Goal: Task Accomplishment & Management: Manage account settings

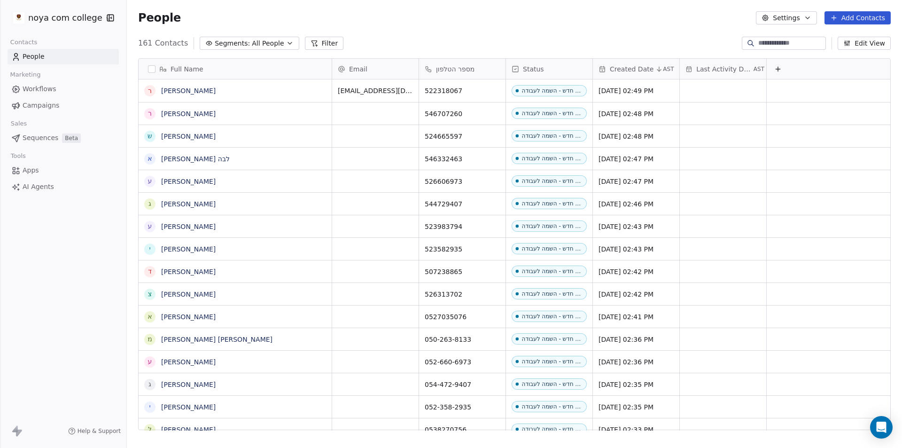
scroll to position [387, 768]
click at [876, 17] on button "Add Contacts" at bounding box center [857, 17] width 66 height 13
click at [869, 34] on span "Create new contact" at bounding box center [862, 38] width 64 height 10
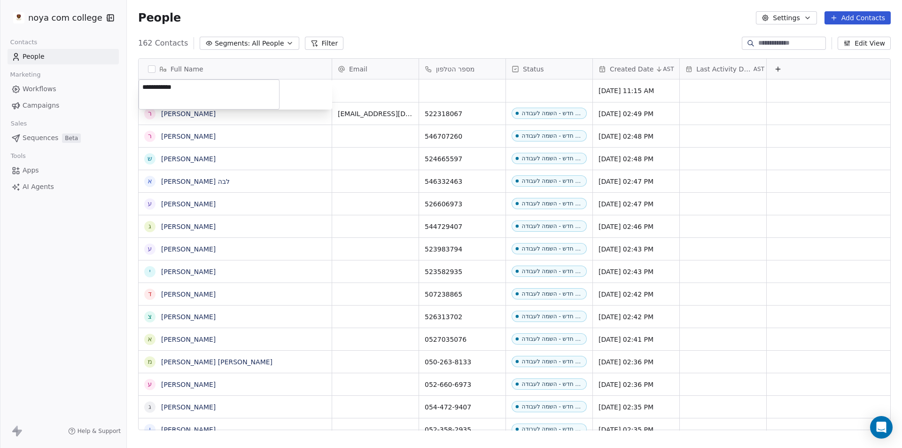
type textarea "**********"
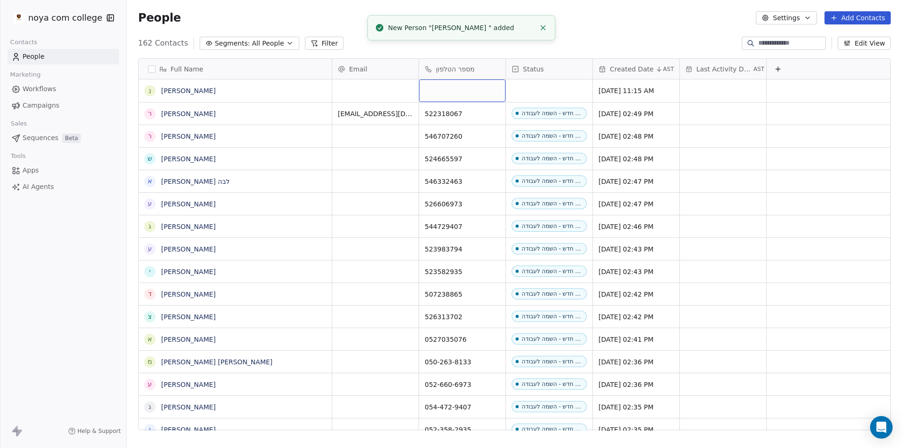
click at [463, 85] on div "grid" at bounding box center [462, 90] width 86 height 23
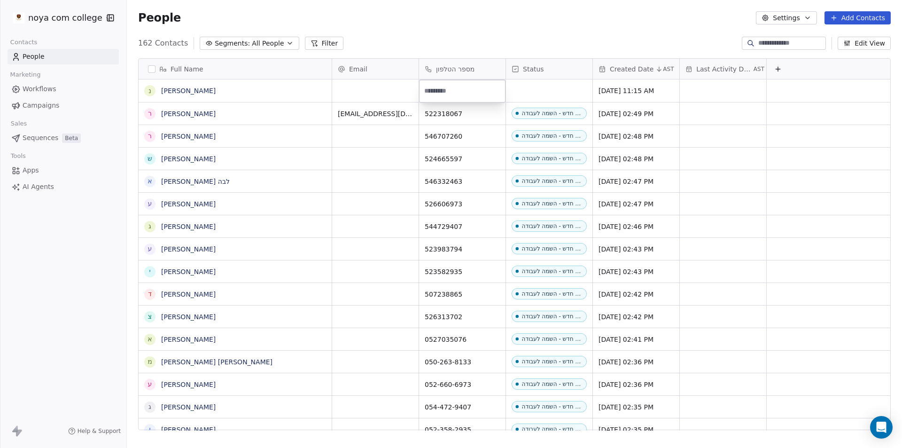
paste input "**********"
type input "**********"
click at [579, 83] on html "noya com college Contacts People Marketing Workflows Campaigns Sales Sequences …" at bounding box center [451, 224] width 902 height 448
click at [573, 83] on div "grid" at bounding box center [549, 90] width 86 height 23
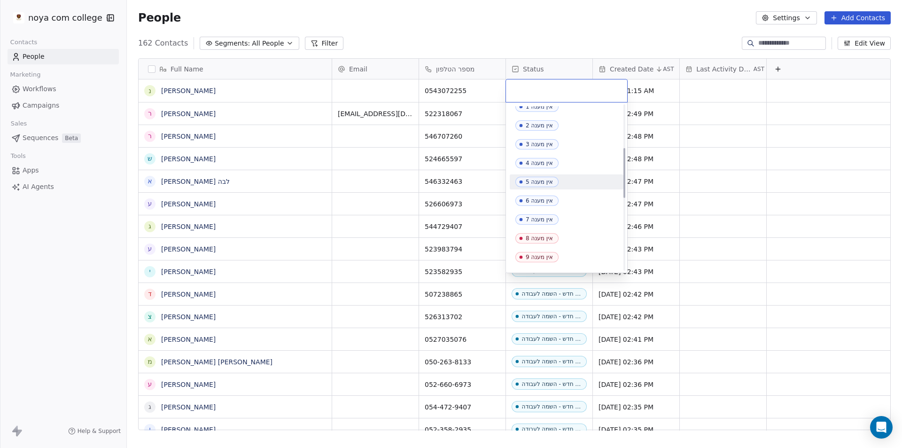
scroll to position [141, 0]
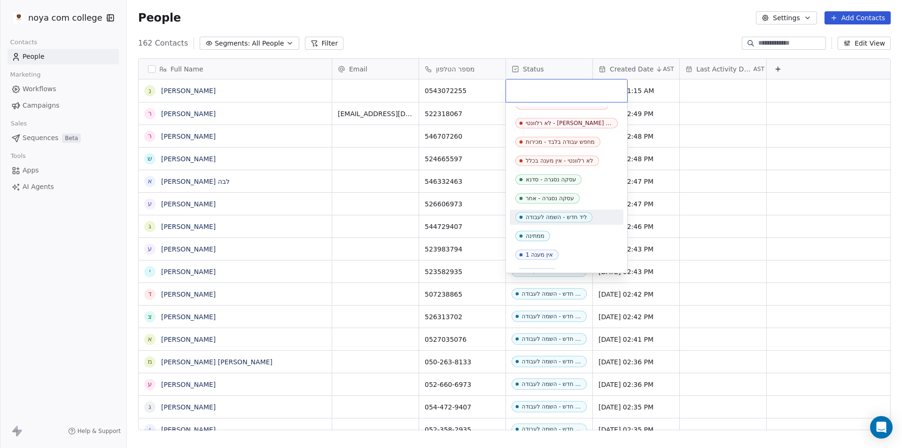
click at [569, 215] on div "ליד חדש - השמה לעבודה" at bounding box center [556, 217] width 61 height 7
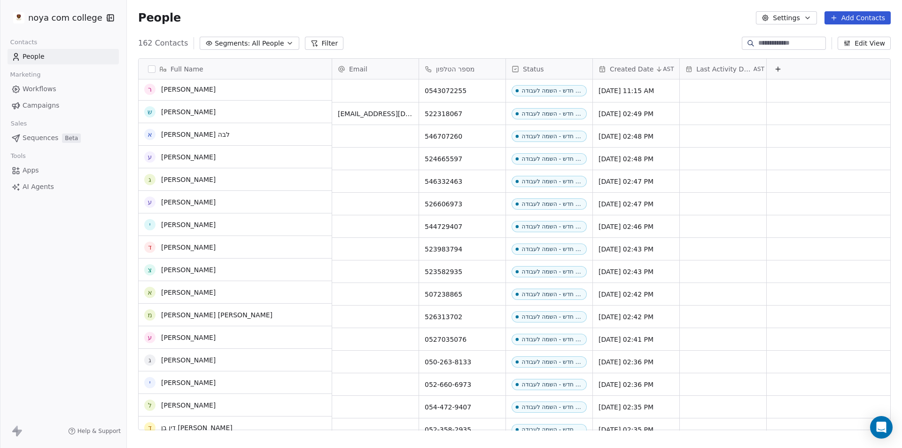
scroll to position [0, 0]
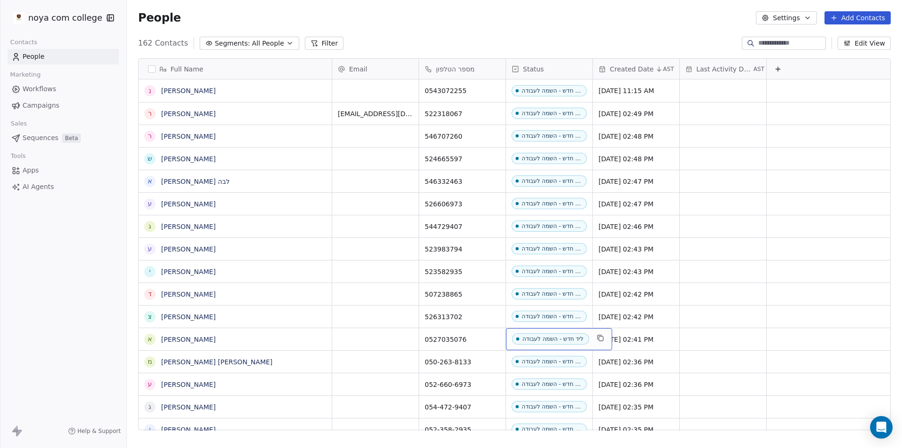
click at [568, 341] on div "ליד חדש - השמה לעבודה" at bounding box center [552, 338] width 61 height 7
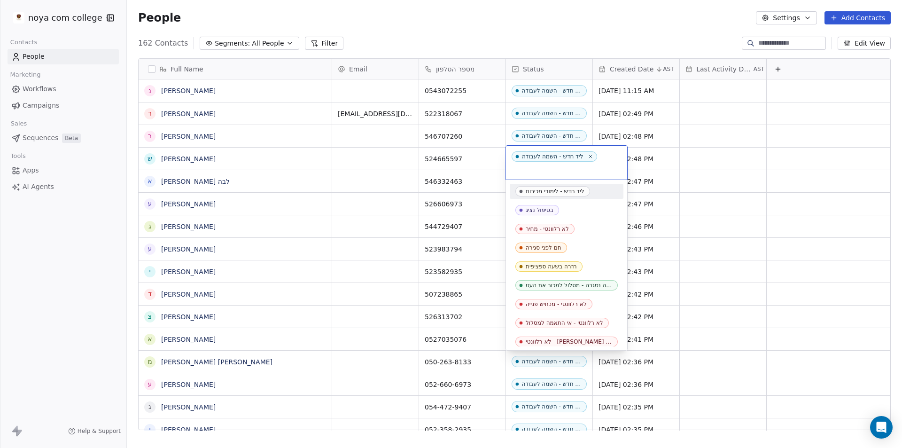
click at [571, 190] on div "ליד חדש - לימודי מכירות" at bounding box center [555, 191] width 59 height 7
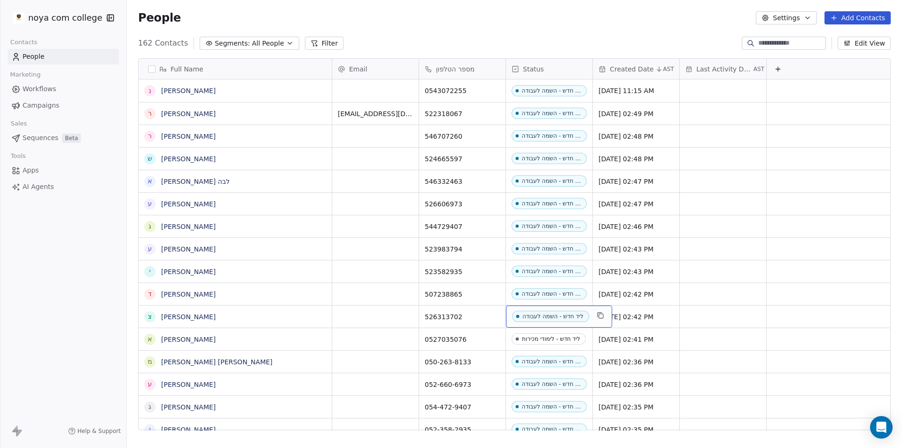
click at [562, 316] on div "ליד חדש - השמה לעבודה" at bounding box center [552, 316] width 61 height 7
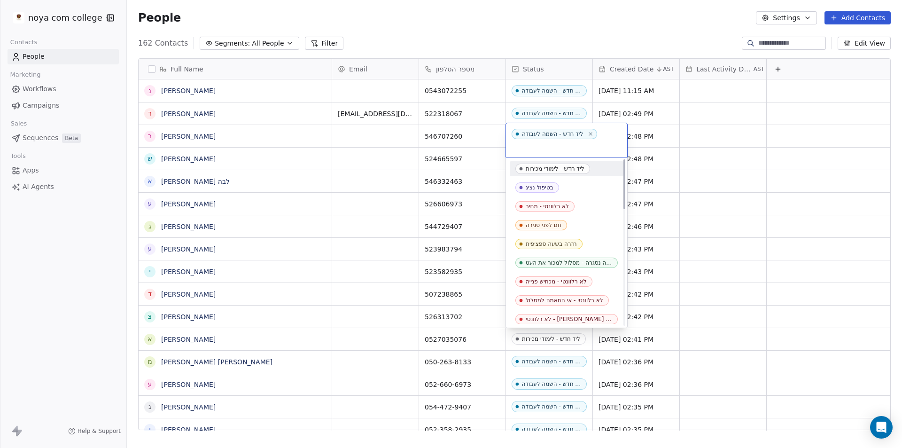
click at [565, 169] on div "ליד חדש - לימודי מכירות" at bounding box center [555, 168] width 59 height 7
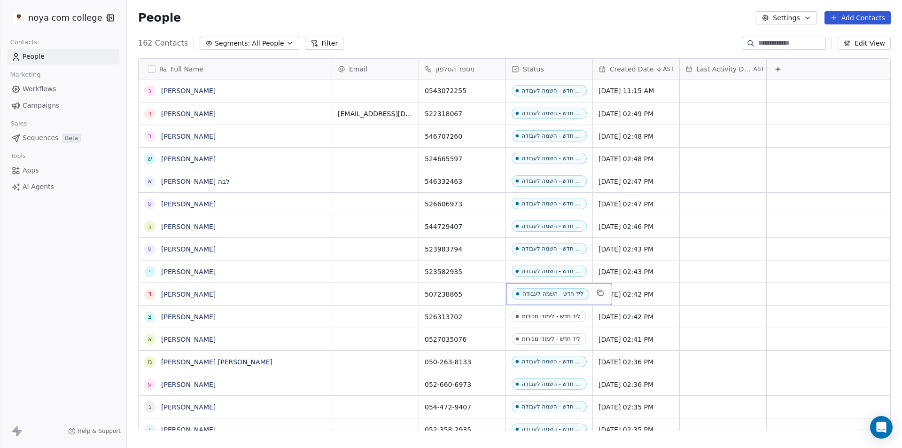
click at [540, 291] on div "ליד חדש - השמה לעבודה" at bounding box center [552, 293] width 61 height 7
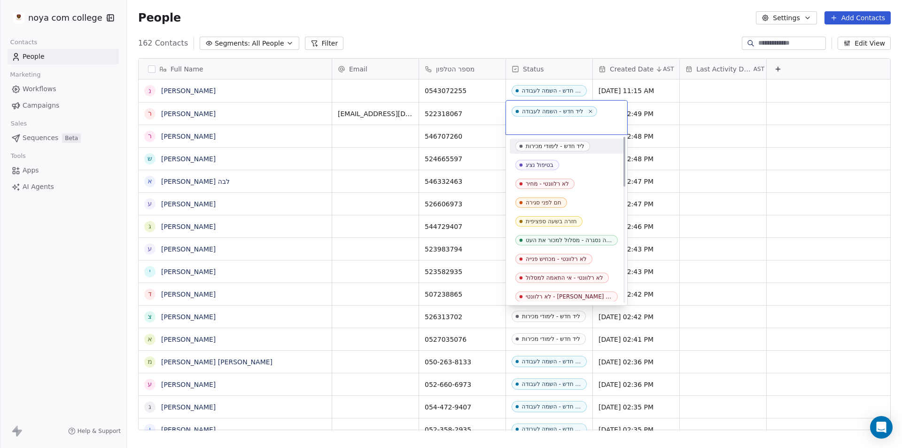
click at [568, 143] on div "ליד חדש - לימודי מכירות" at bounding box center [555, 146] width 59 height 7
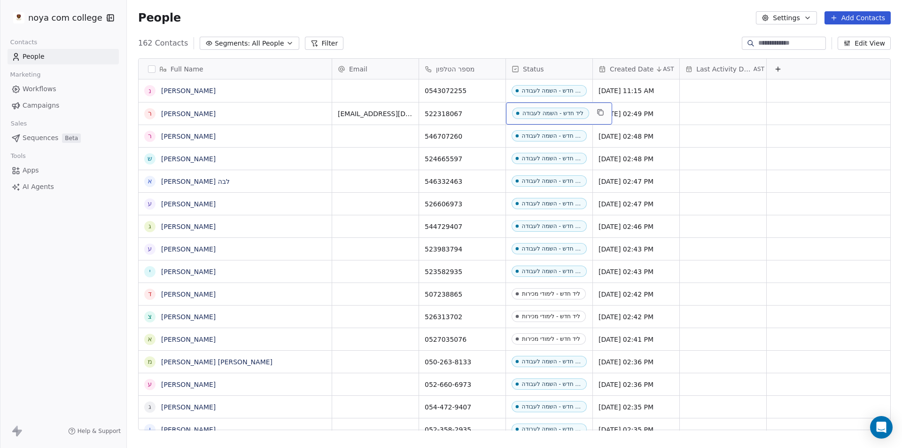
click at [549, 117] on span "ליד חדש - השמה לעבודה" at bounding box center [550, 113] width 77 height 11
click at [549, 116] on div "ליד חדש - השמה לעבודה" at bounding box center [552, 113] width 61 height 7
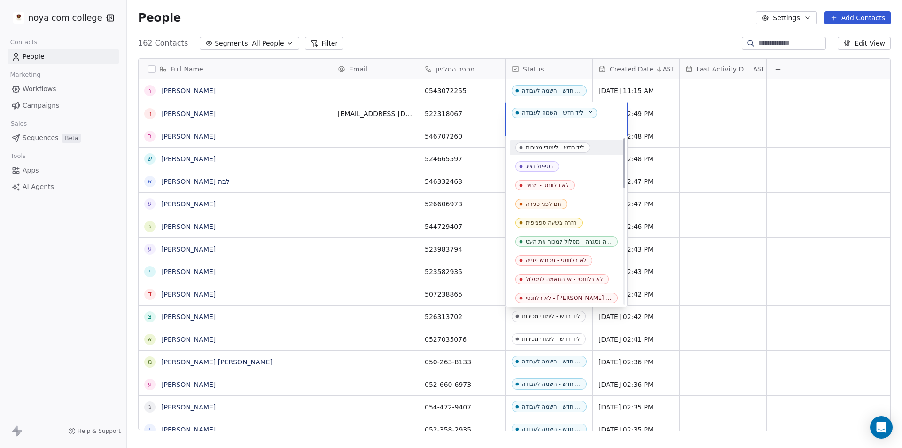
click at [570, 147] on div "ליד חדש - לימודי מכירות" at bounding box center [555, 147] width 59 height 7
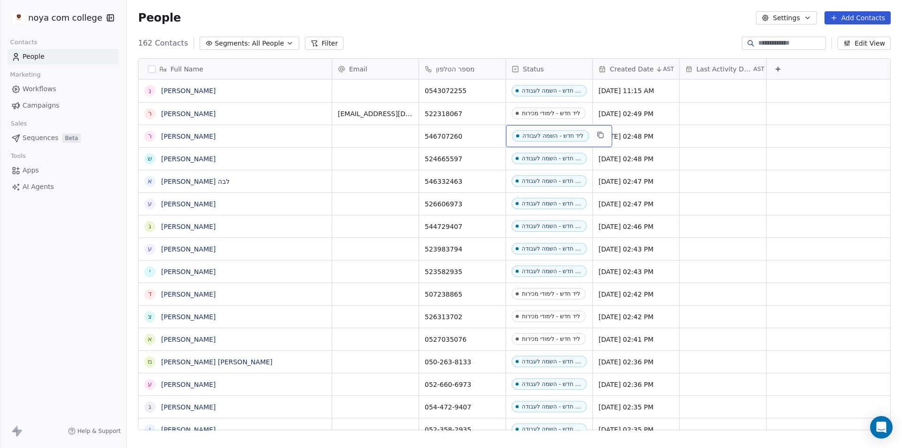
click at [565, 136] on div "ליד חדש - השמה לעבודה" at bounding box center [552, 135] width 61 height 7
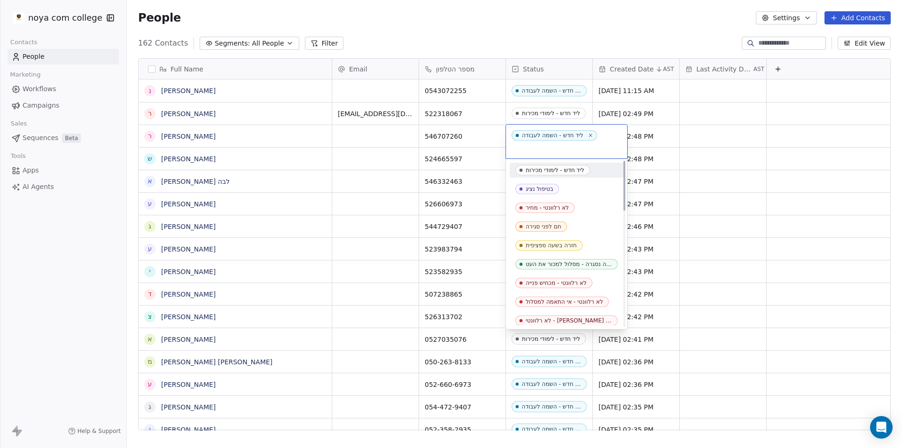
click at [574, 168] on div "ליד חדש - לימודי מכירות" at bounding box center [555, 170] width 59 height 7
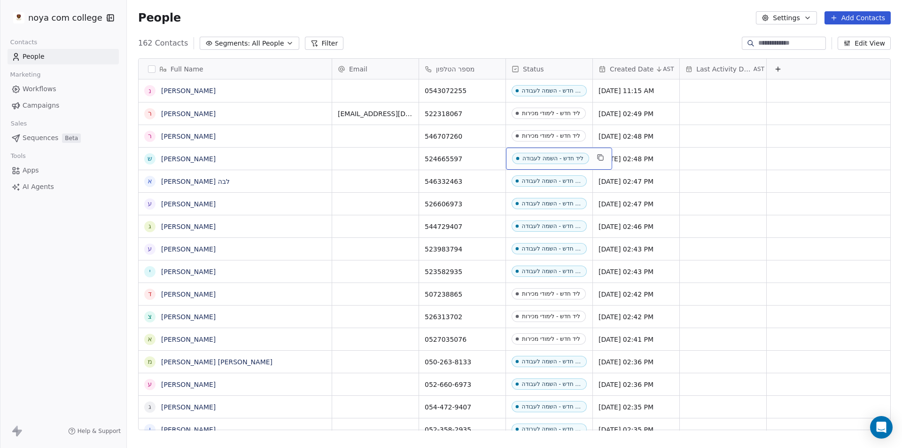
click at [561, 160] on div "ליד חדש - השמה לעבודה" at bounding box center [552, 158] width 61 height 7
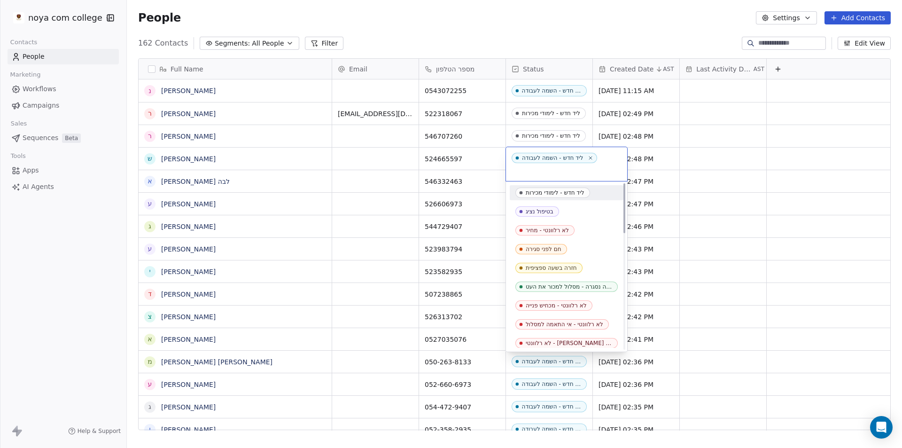
click at [572, 186] on div "ליד חדש - לימודי מכירות" at bounding box center [567, 192] width 114 height 15
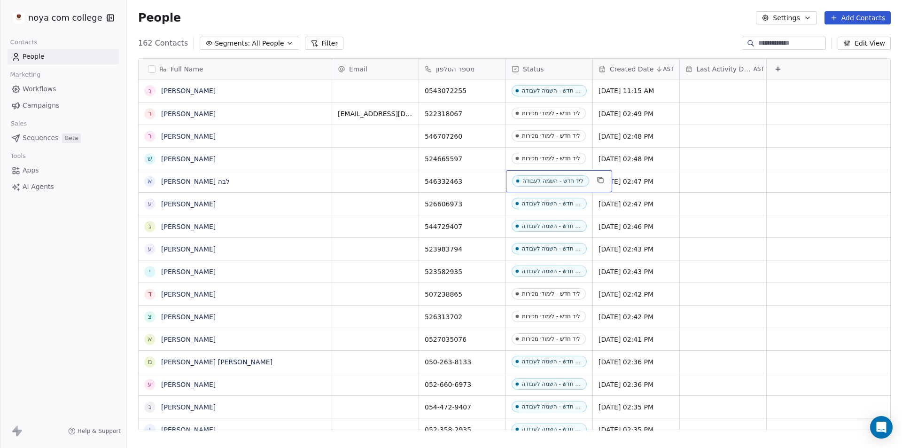
click at [564, 177] on span "ליד חדש - השמה לעבודה" at bounding box center [550, 180] width 77 height 11
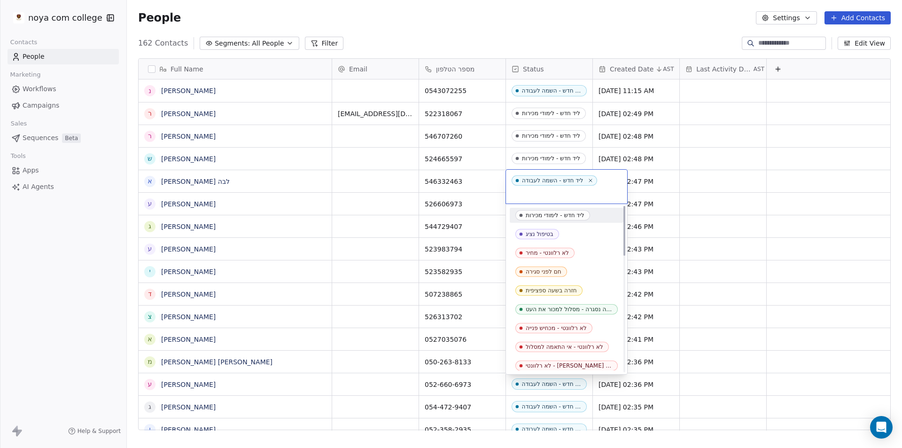
click at [579, 212] on div "ליד חדש - לימודי מכירות" at bounding box center [555, 215] width 59 height 7
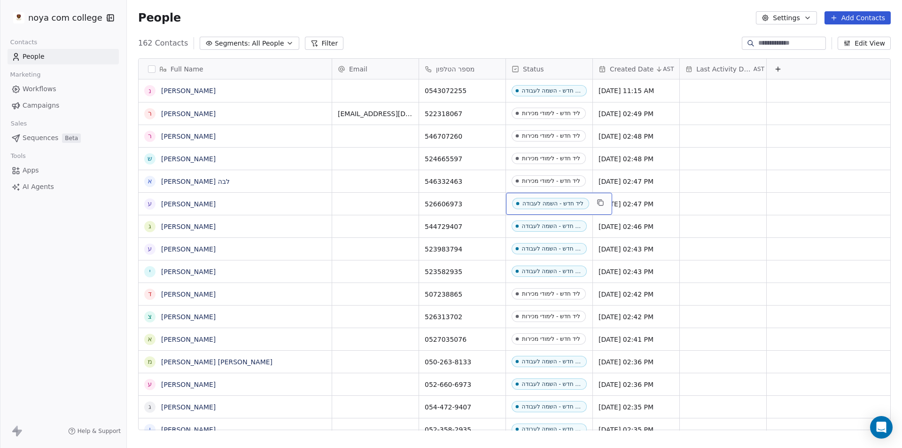
click at [571, 205] on div "ליד חדש - השמה לעבודה" at bounding box center [552, 203] width 61 height 7
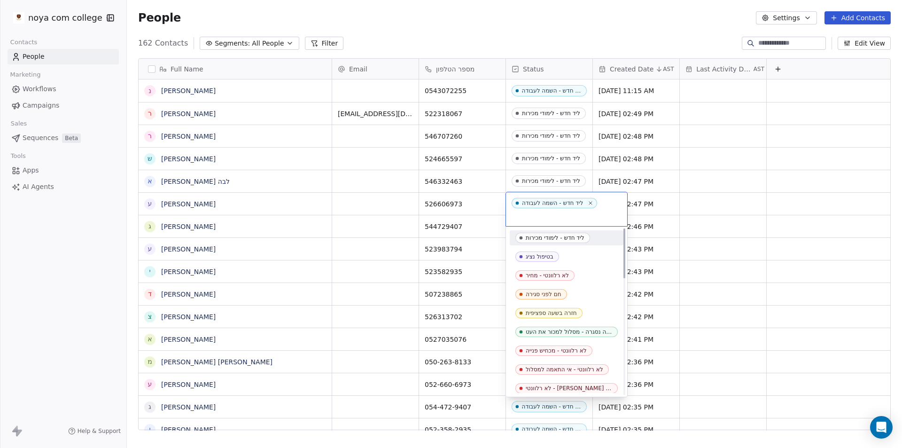
click at [578, 240] on div "ליד חדש - לימודי מכירות" at bounding box center [555, 237] width 59 height 7
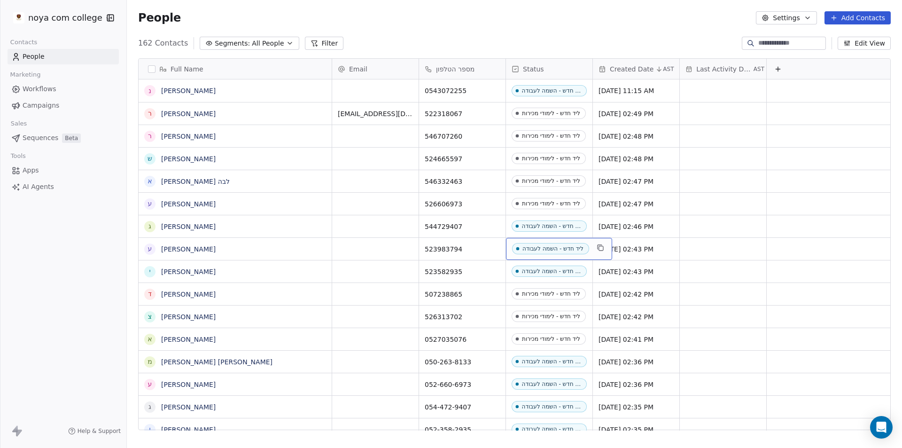
click at [573, 248] on div "ליד חדש - השמה לעבודה" at bounding box center [552, 248] width 61 height 7
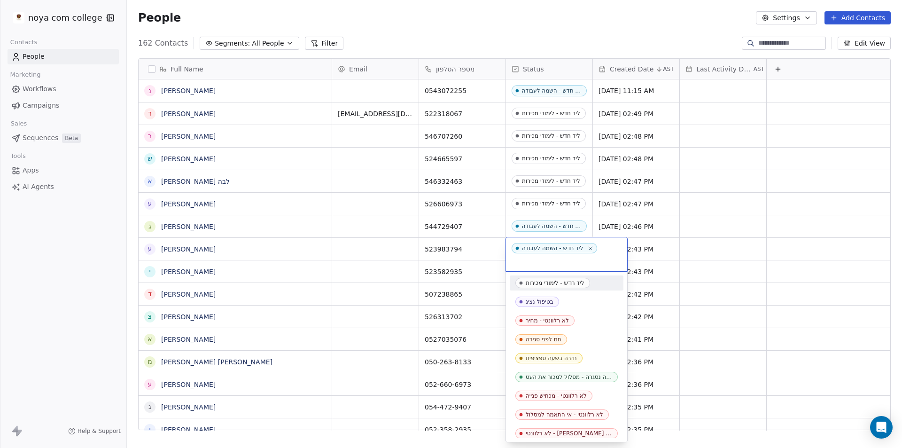
drag, startPoint x: 580, startPoint y: 284, endPoint x: 576, endPoint y: 265, distance: 19.3
click at [580, 283] on div "ליד חדש - לימודי מכירות" at bounding box center [555, 282] width 59 height 7
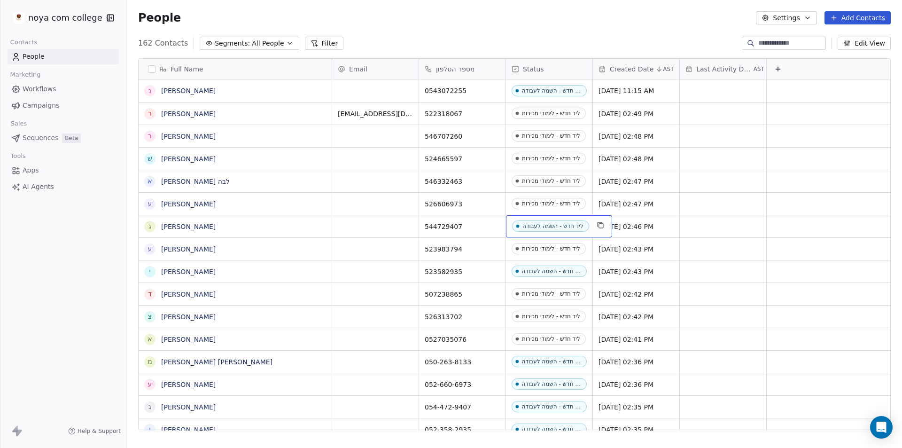
click at [568, 226] on div "ליד חדש - השמה לעבודה" at bounding box center [552, 226] width 61 height 7
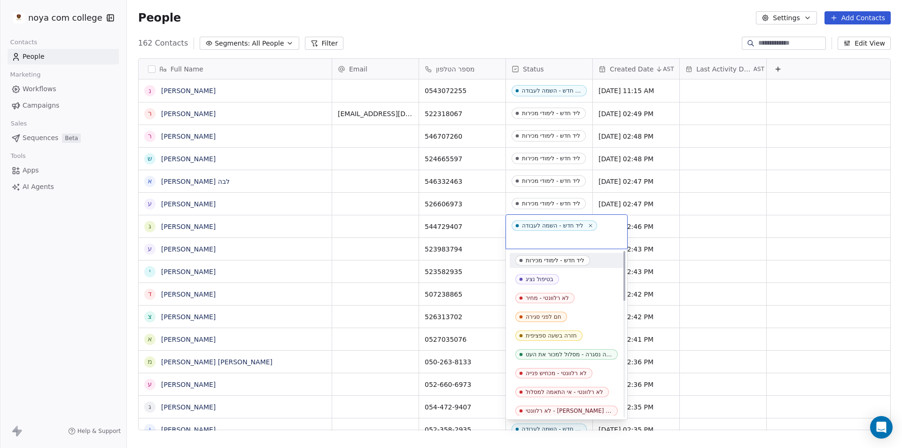
click at [569, 258] on div "ליד חדש - לימודי מכירות" at bounding box center [555, 260] width 59 height 7
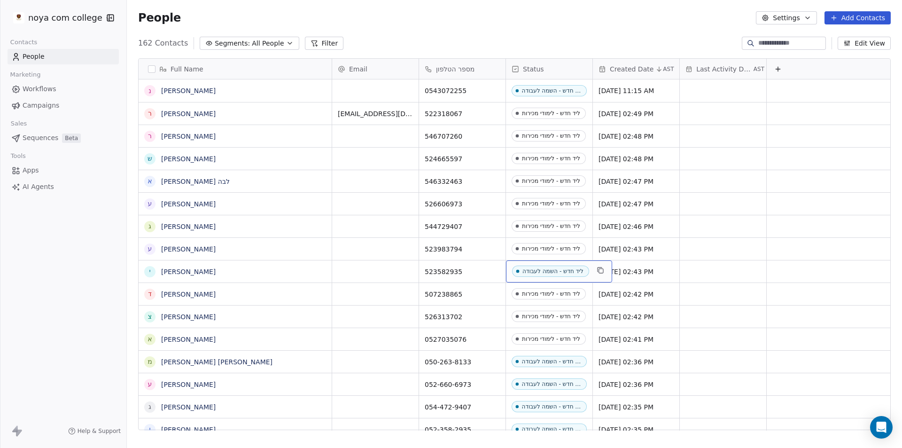
click at [564, 270] on div "ליד חדש - השמה לעבודה" at bounding box center [552, 271] width 61 height 7
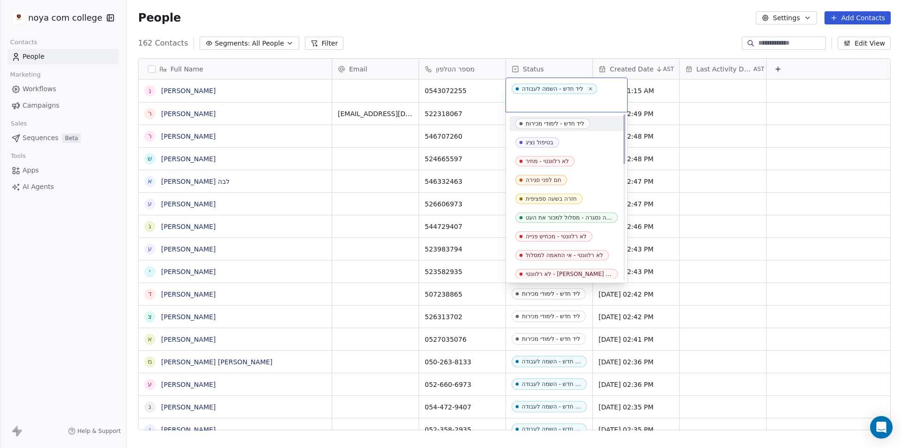
click at [565, 128] on span "ליד חדש - לימודי מכירות" at bounding box center [552, 123] width 75 height 10
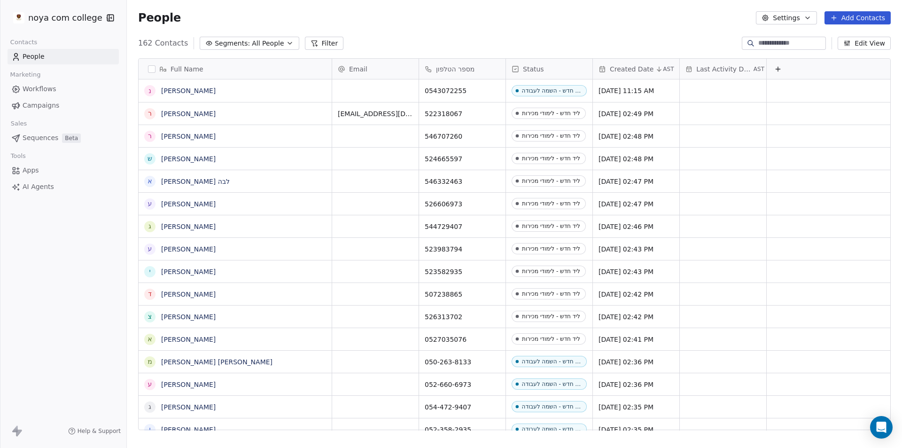
click at [498, 34] on div "People Settings Add Contacts" at bounding box center [514, 18] width 775 height 36
drag, startPoint x: 515, startPoint y: 28, endPoint x: 534, endPoint y: 9, distance: 25.9
click at [534, 9] on div "People Settings Add Contacts" at bounding box center [514, 18] width 775 height 36
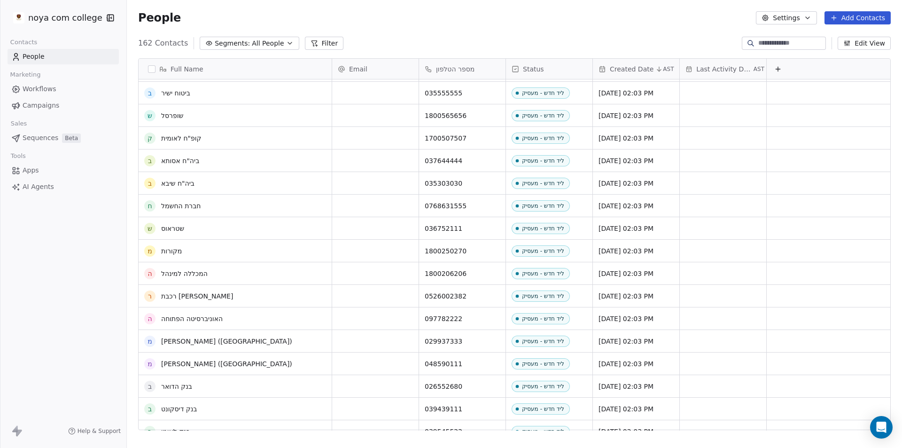
scroll to position [517, 0]
drag, startPoint x: 702, startPoint y: 134, endPoint x: 810, endPoint y: 162, distance: 112.0
click at [529, 44] on div "162 Contacts Segments: All People Filter Edit View" at bounding box center [514, 43] width 775 height 15
click at [458, 26] on div "People Settings Add Contacts" at bounding box center [514, 18] width 775 height 36
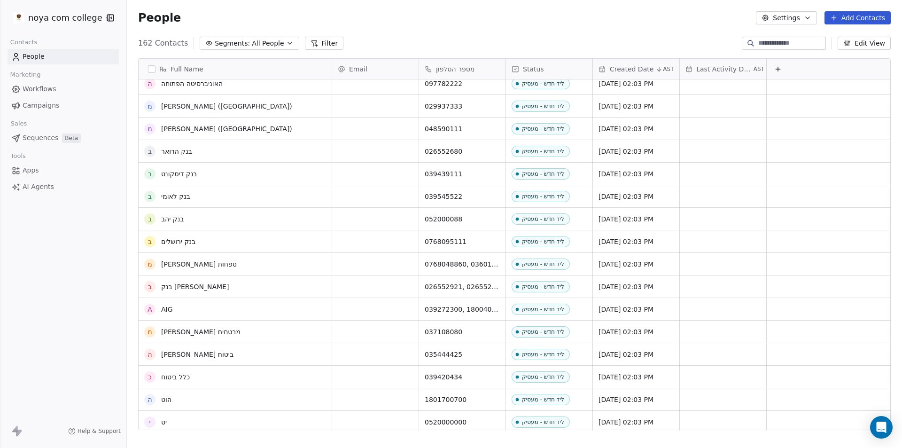
scroll to position [798, 0]
